Goal: Task Accomplishment & Management: Use online tool/utility

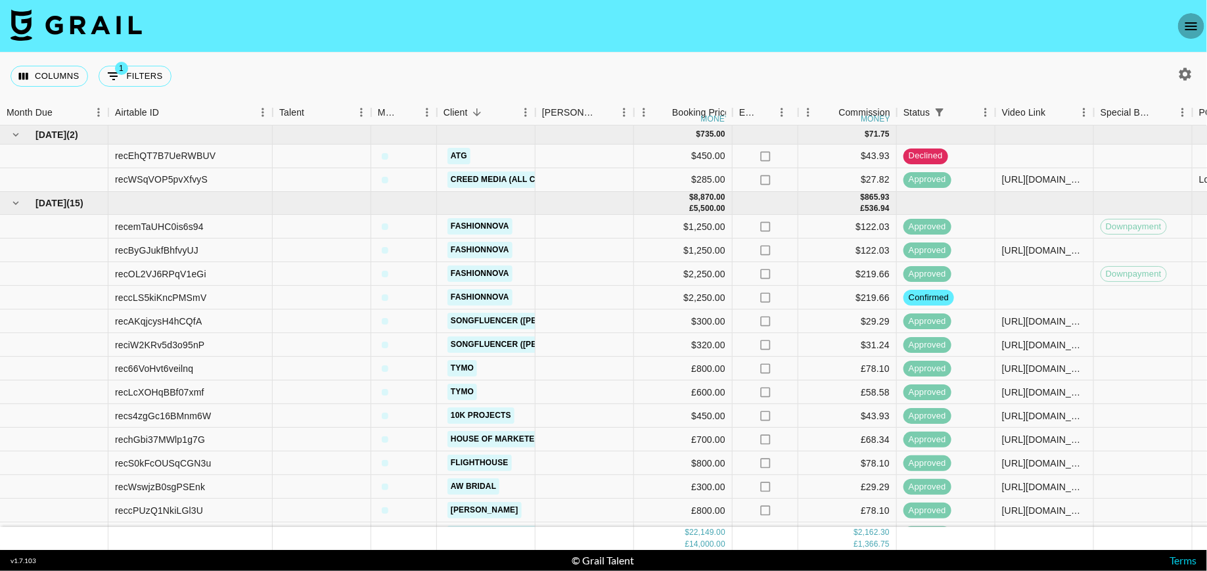
click at [1201, 30] on button "open drawer" at bounding box center [1191, 26] width 26 height 26
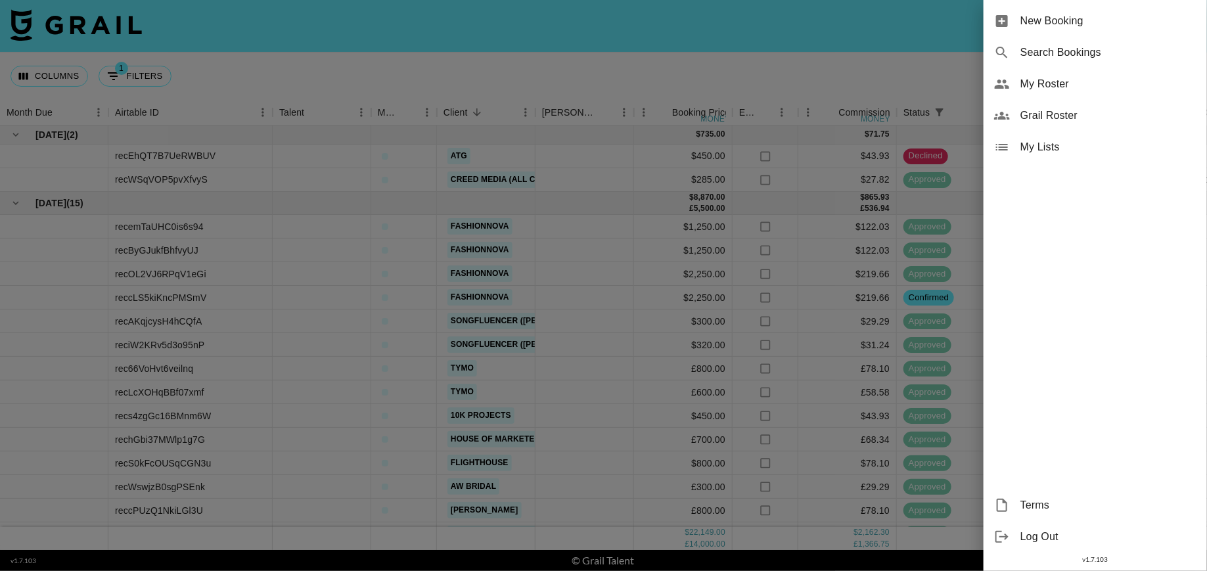
click at [1060, 91] on span "My Roster" at bounding box center [1108, 84] width 176 height 16
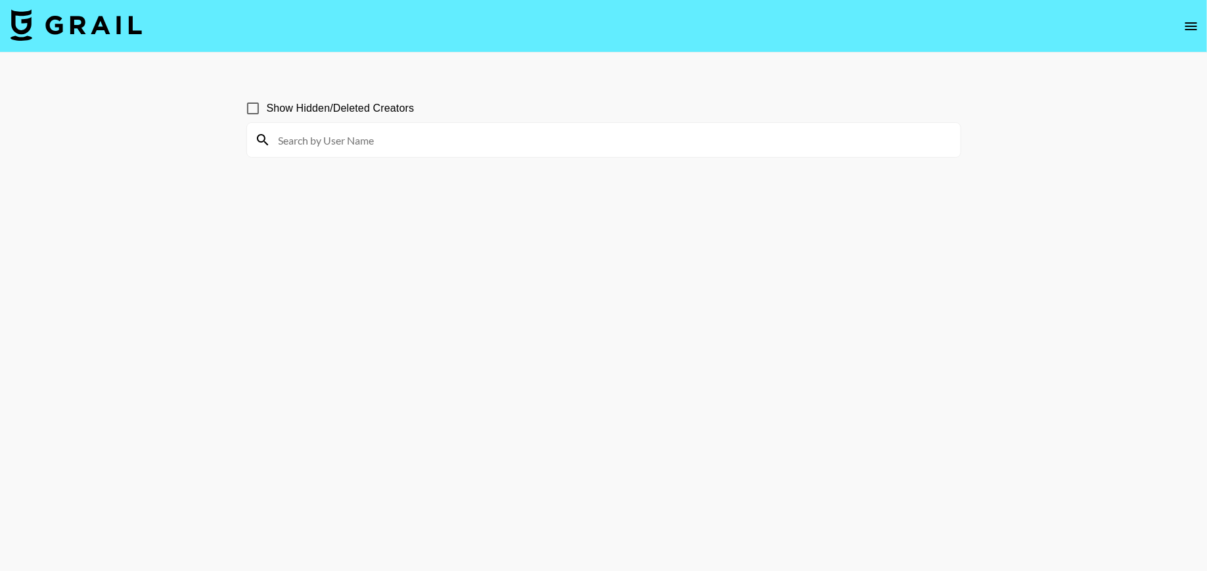
scroll to position [63, 0]
click at [426, 139] on input at bounding box center [612, 139] width 682 height 21
click at [1180, 30] on button "open drawer" at bounding box center [1191, 26] width 26 height 26
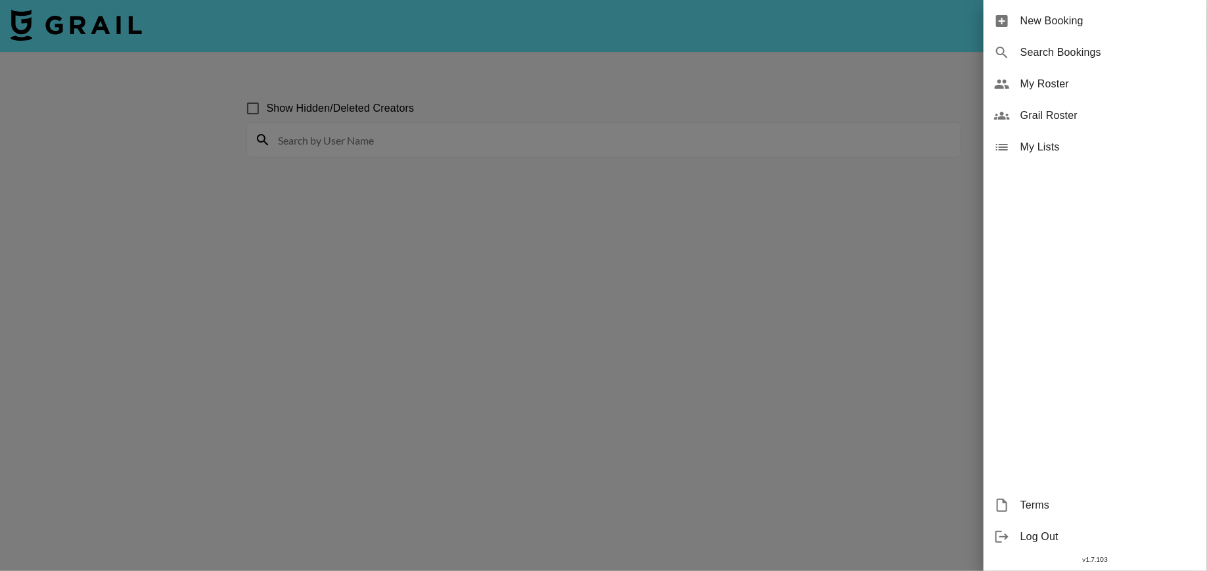
click at [1060, 32] on div "New Booking" at bounding box center [1094, 21] width 223 height 32
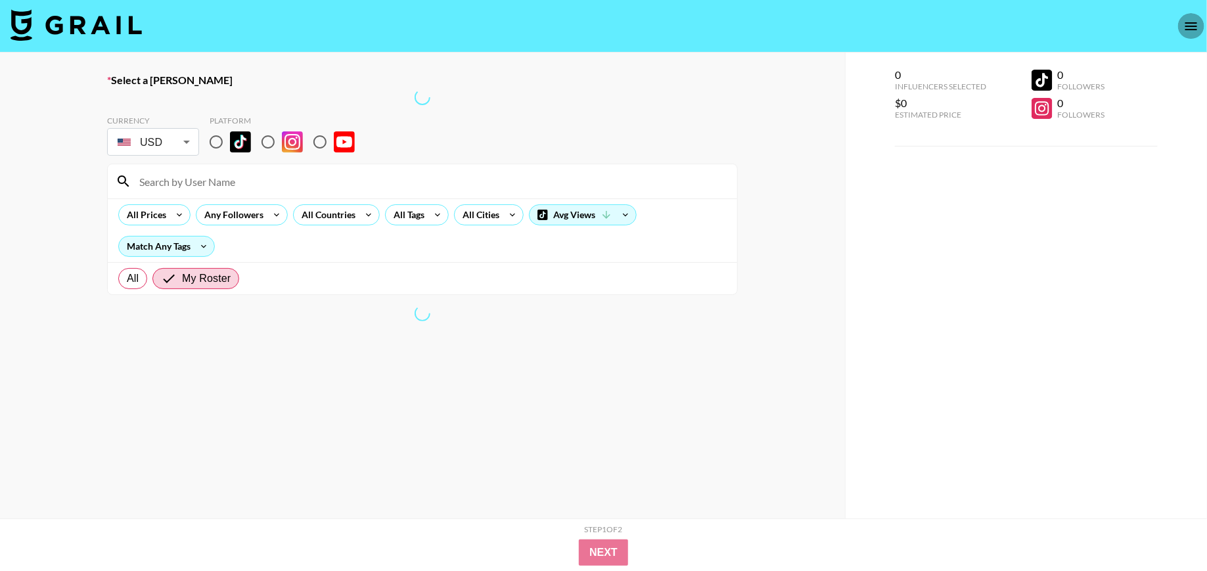
click at [1190, 26] on icon "open drawer" at bounding box center [1191, 26] width 12 height 8
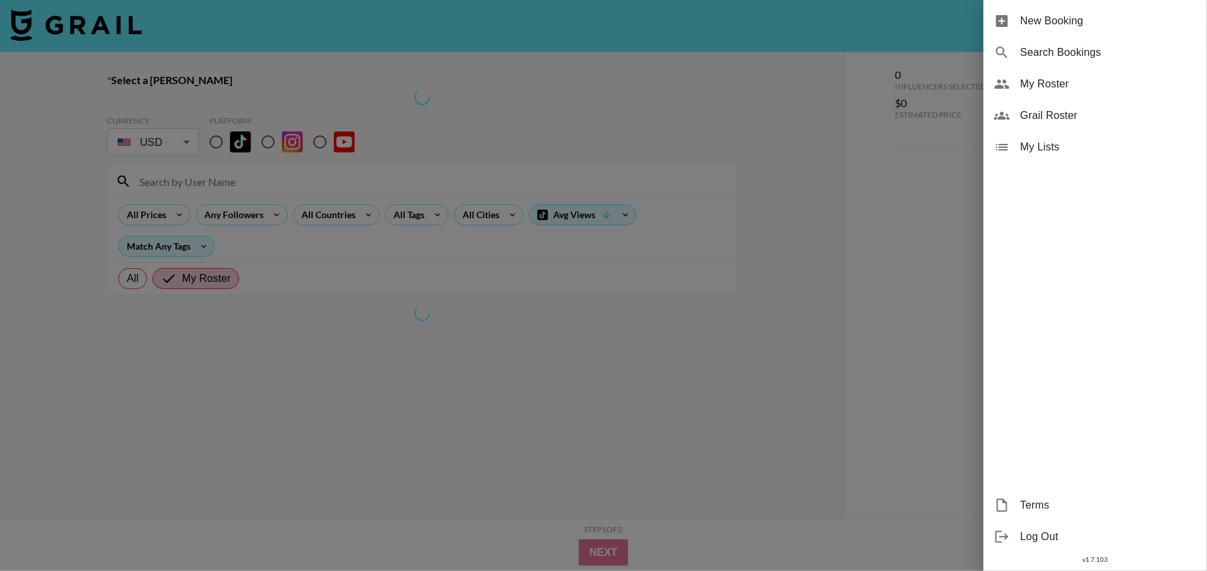
click at [112, 28] on div at bounding box center [603, 285] width 1207 height 571
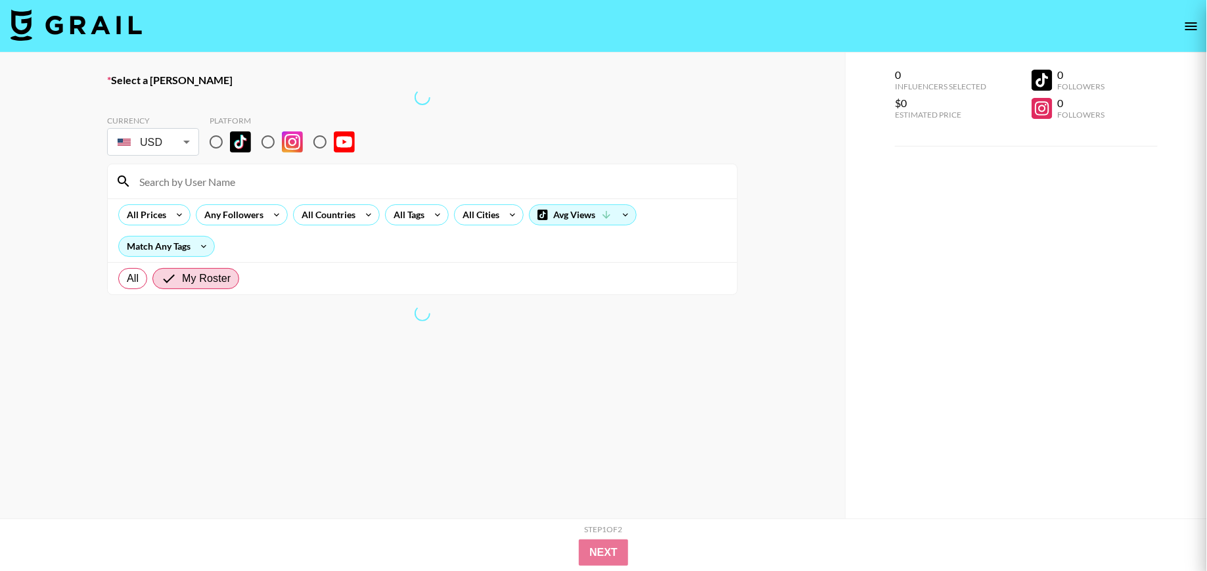
click at [112, 28] on div at bounding box center [603, 285] width 1207 height 571
click at [112, 28] on img at bounding box center [76, 25] width 131 height 32
